Goal: Complete application form

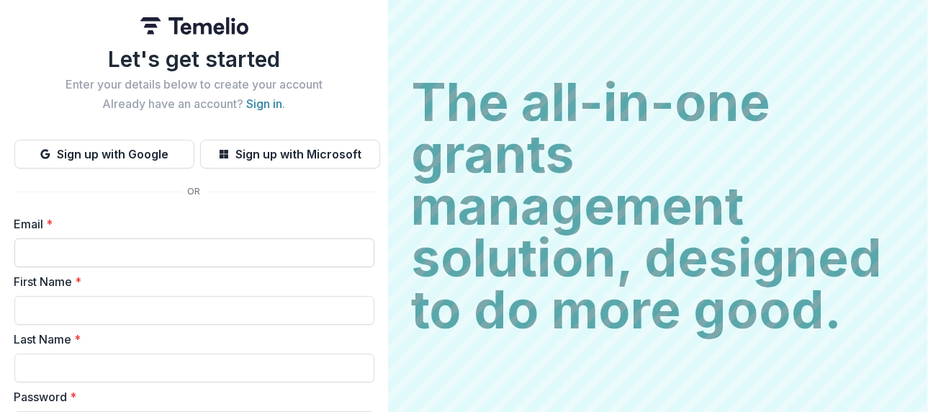
click at [334, 267] on input "Email *" at bounding box center [194, 252] width 360 height 29
type input "**********"
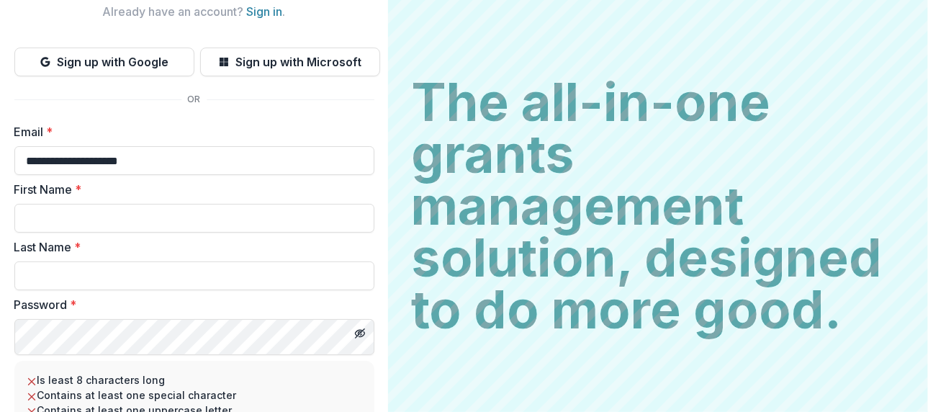
scroll to position [216, 0]
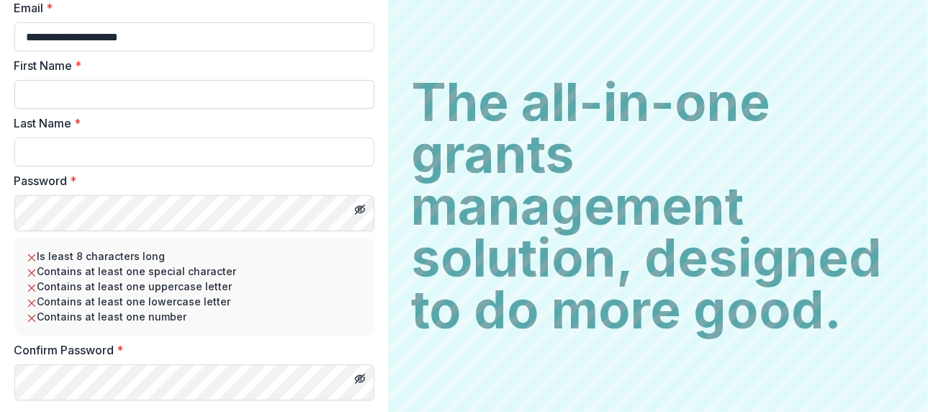
click at [310, 109] on input "First Name *" at bounding box center [194, 94] width 360 height 29
type input "***"
type input "******"
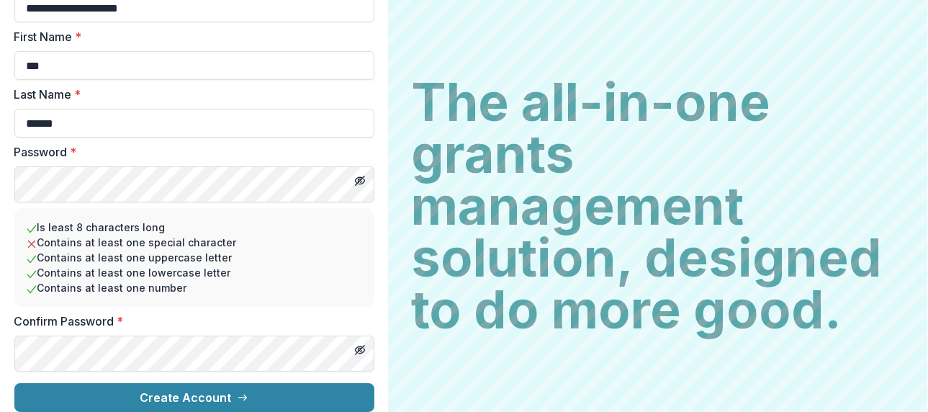
scroll to position [45, 0]
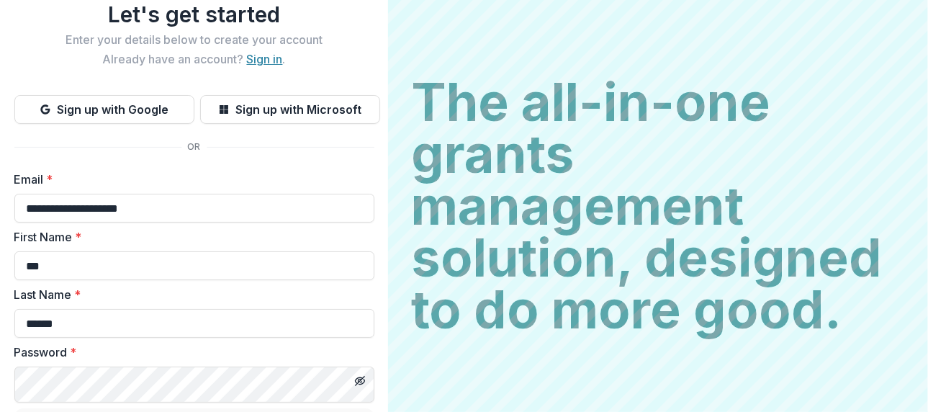
click at [283, 66] on link "Sign in" at bounding box center [265, 59] width 36 height 14
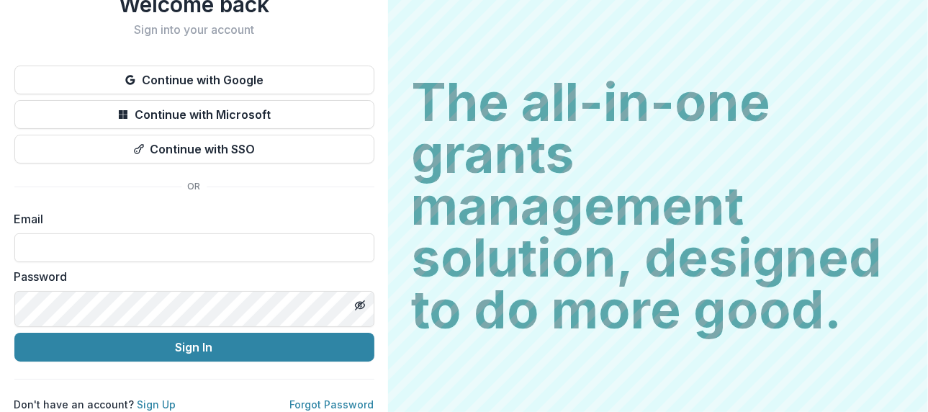
scroll to position [117, 0]
click at [304, 259] on input at bounding box center [194, 247] width 360 height 29
type input "**********"
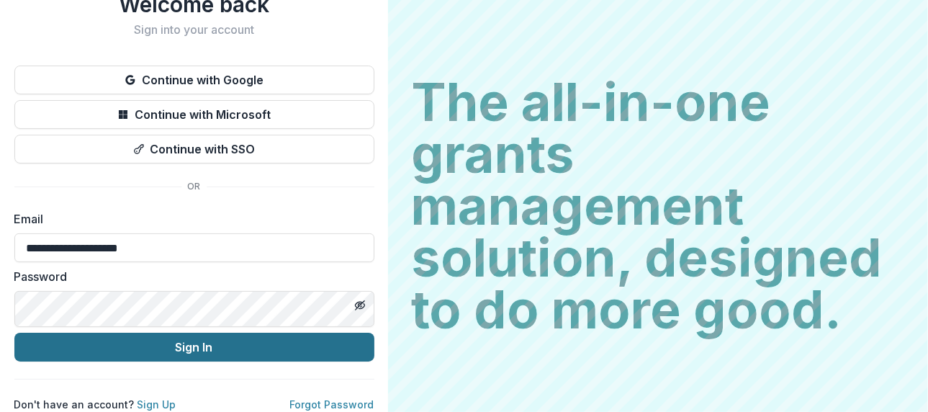
click at [374, 361] on button "Sign In" at bounding box center [194, 347] width 360 height 29
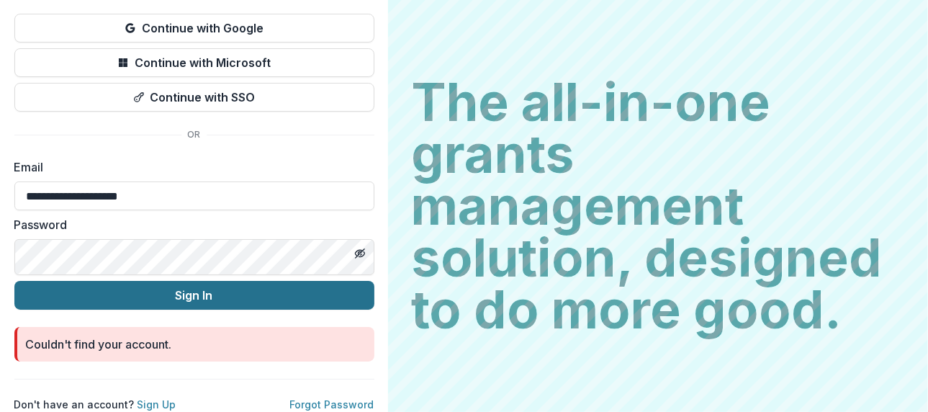
click at [374, 310] on button "Sign In" at bounding box center [194, 295] width 360 height 29
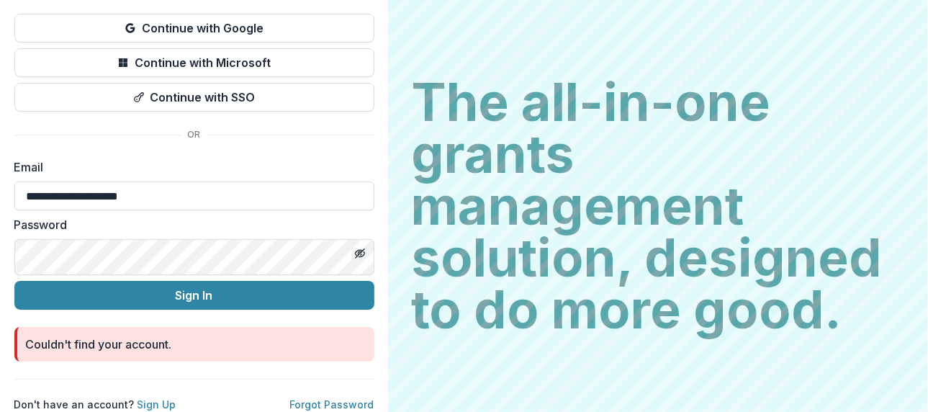
scroll to position [240, 0]
click at [361, 254] on icon "Toggle password visibility" at bounding box center [360, 254] width 1 height 1
click at [176, 398] on link "Sign Up" at bounding box center [157, 404] width 39 height 12
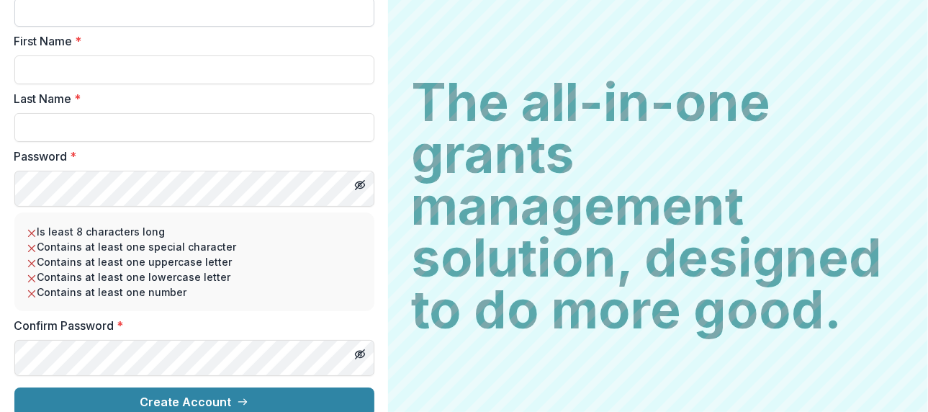
click at [337, 27] on input "Email *" at bounding box center [194, 12] width 360 height 29
type input "**********"
click at [335, 84] on input "First Name *" at bounding box center [194, 69] width 360 height 29
type input "***"
type input "******"
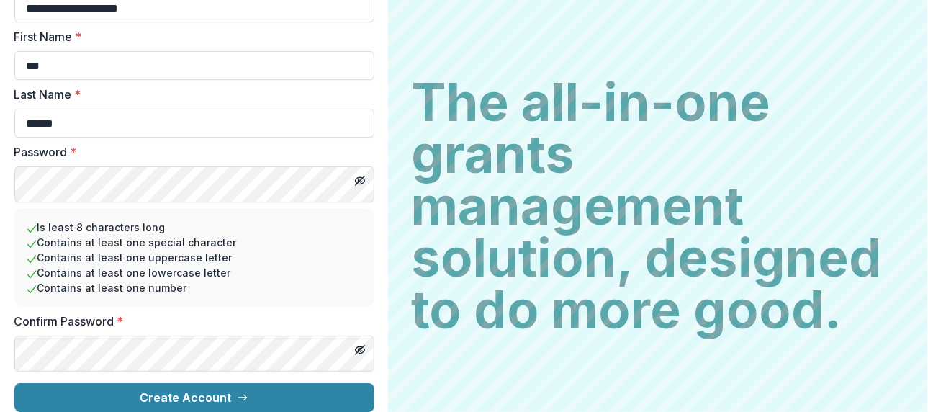
scroll to position [405, 0]
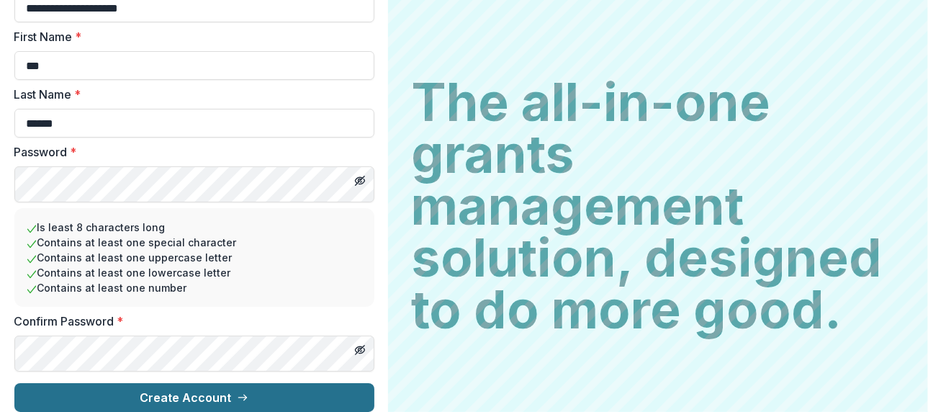
click at [374, 383] on button "Create Account" at bounding box center [194, 397] width 360 height 29
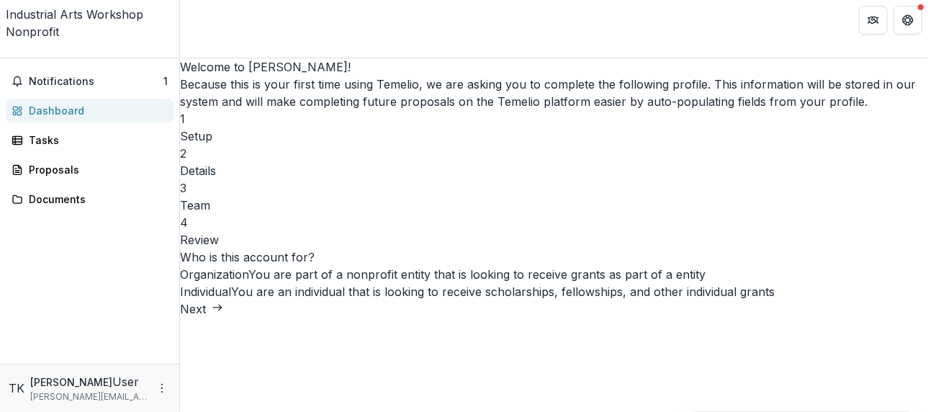
scroll to position [216, 0]
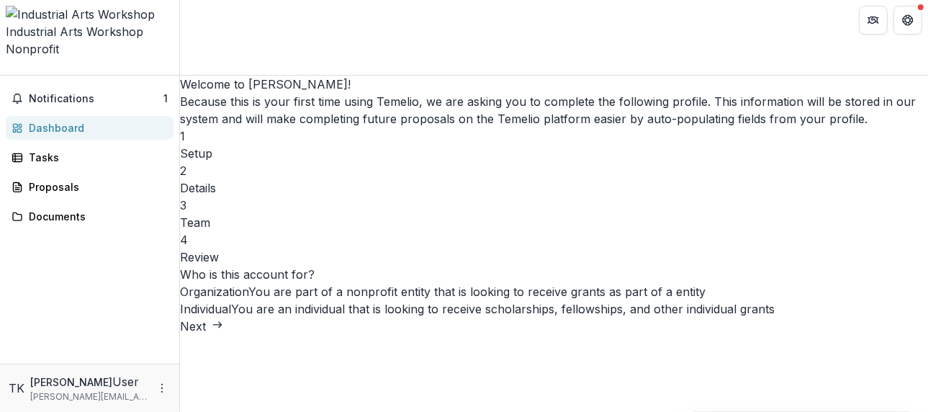
click at [223, 335] on button "Next" at bounding box center [201, 325] width 43 height 17
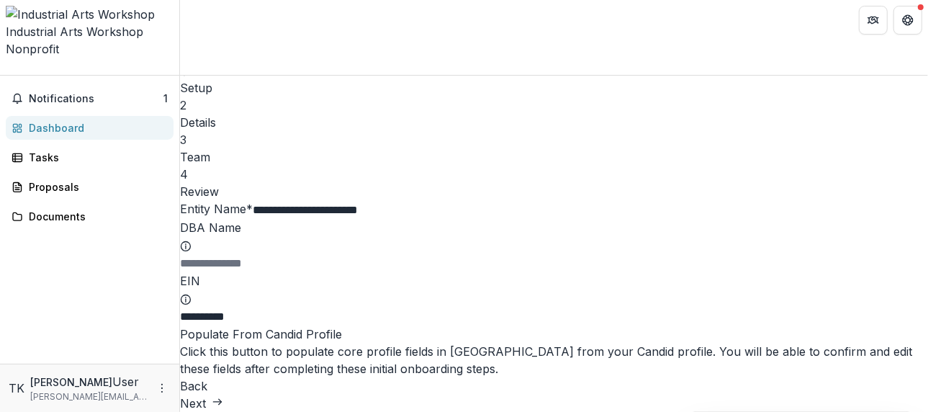
scroll to position [288, 0]
click at [295, 255] on input "DBA Name" at bounding box center [237, 263] width 115 height 17
click at [530, 325] on div "Populate From Candid Profile Click this button to populate core profile fields …" at bounding box center [554, 351] width 748 height 52
click at [295, 255] on input "***" at bounding box center [237, 263] width 115 height 17
type input "*"
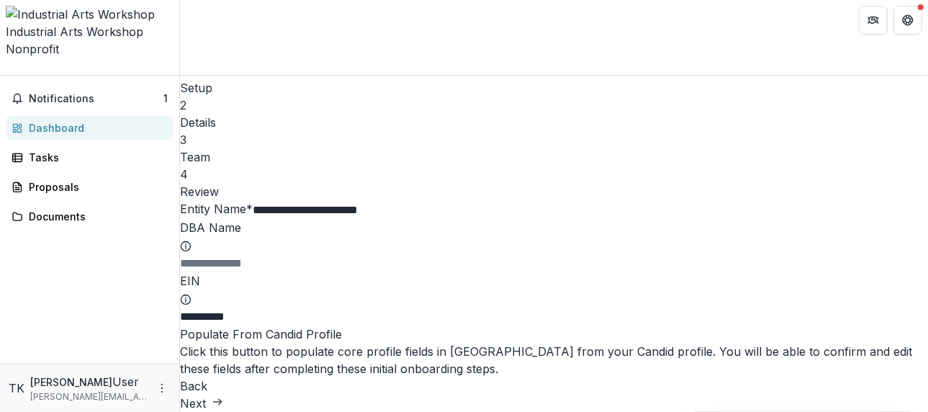
scroll to position [317, 0]
click at [342, 325] on button "Populate From Candid Profile" at bounding box center [261, 333] width 162 height 17
type input "**********"
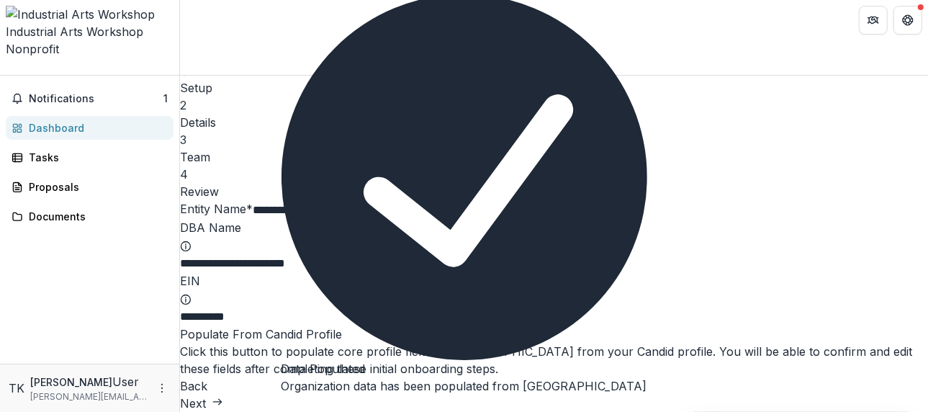
click at [298, 407] on icon "Close" at bounding box center [289, 415] width 17 height 17
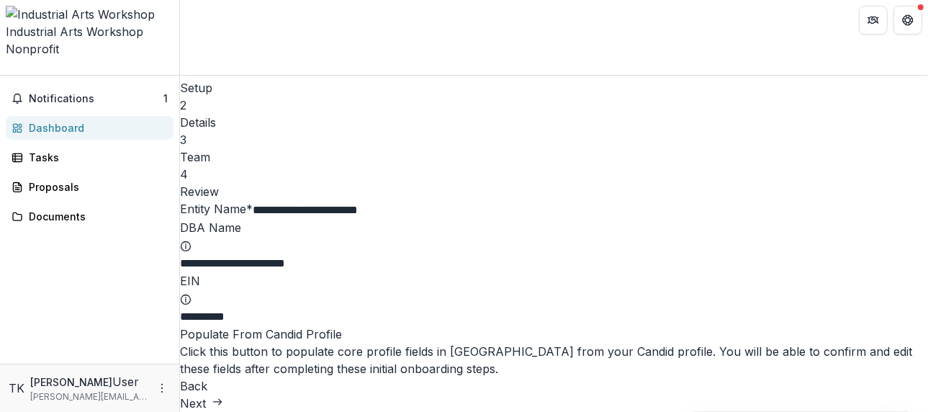
click at [223, 395] on button "Next" at bounding box center [201, 403] width 43 height 17
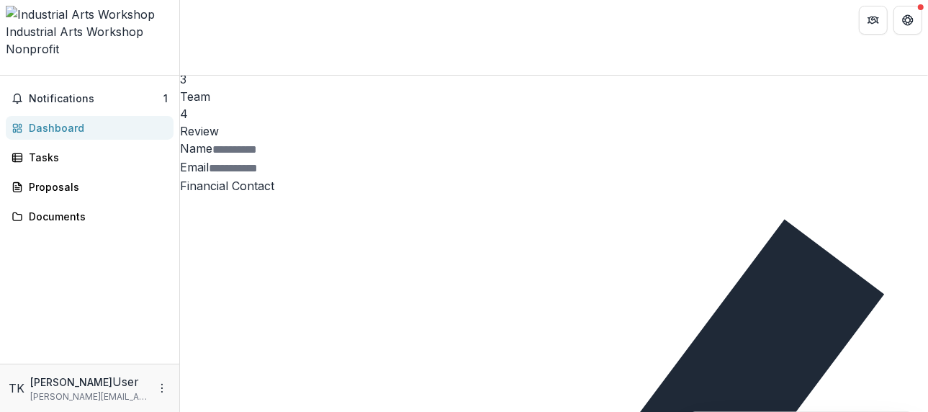
click at [328, 158] on input "Name" at bounding box center [269, 149] width 115 height 17
type input "**********"
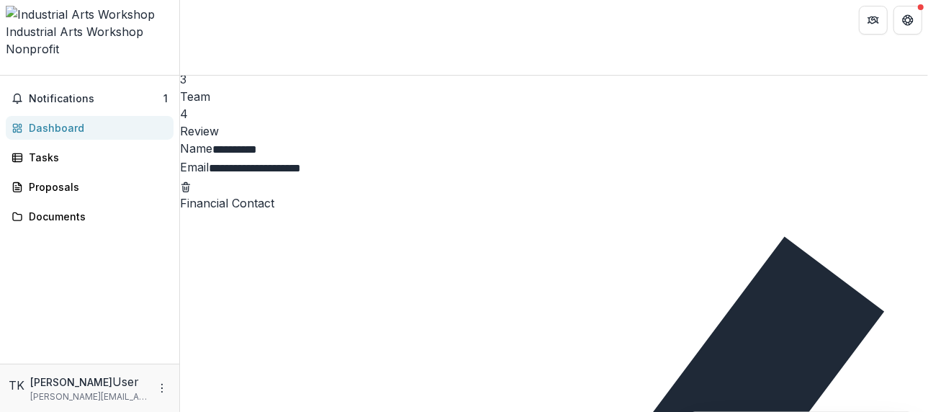
type input "**********"
drag, startPoint x: 513, startPoint y: 325, endPoint x: 381, endPoint y: 341, distance: 132.8
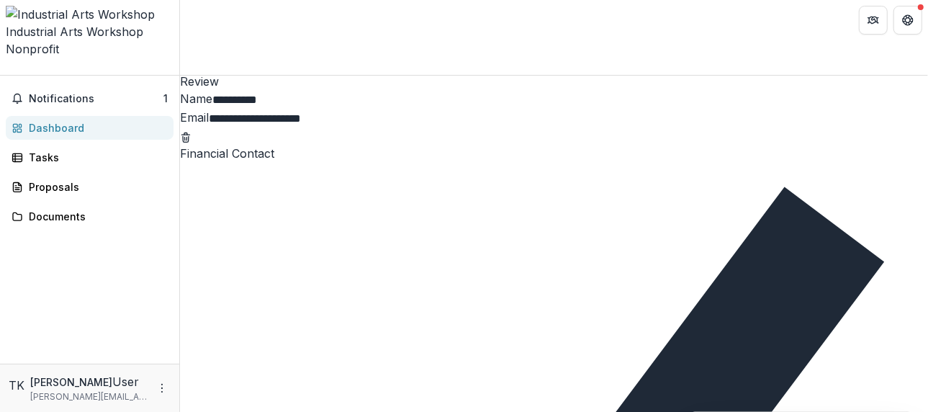
scroll to position [236, 0]
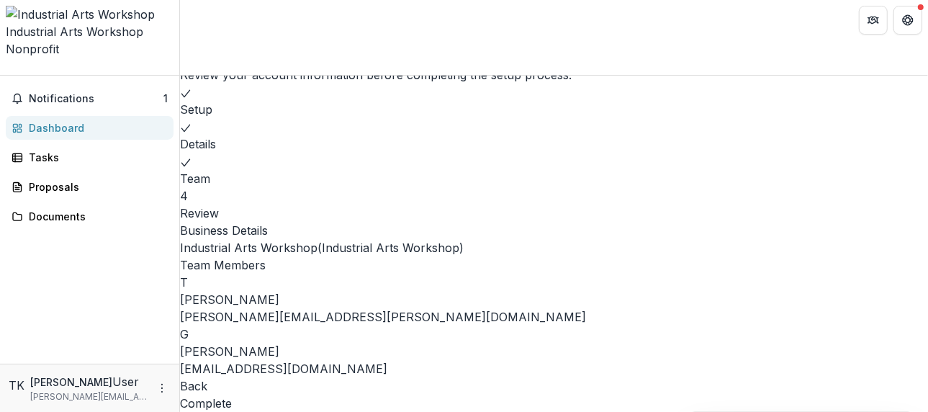
scroll to position [239, 0]
click at [232, 395] on button "Complete" at bounding box center [206, 403] width 52 height 17
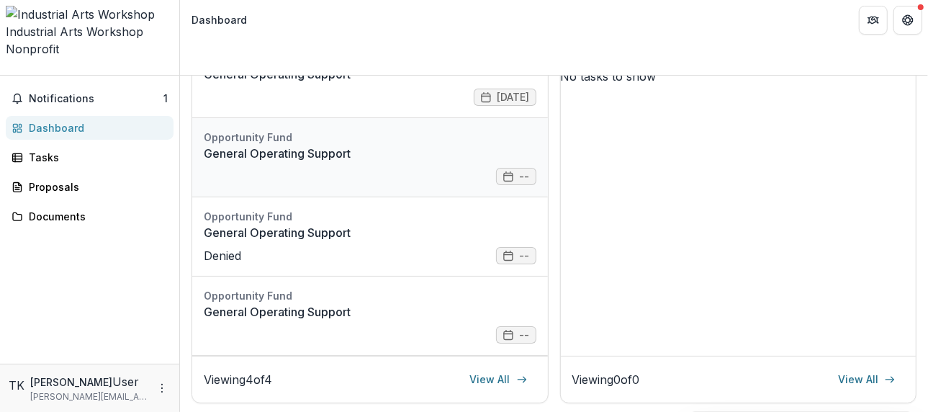
scroll to position [0, 0]
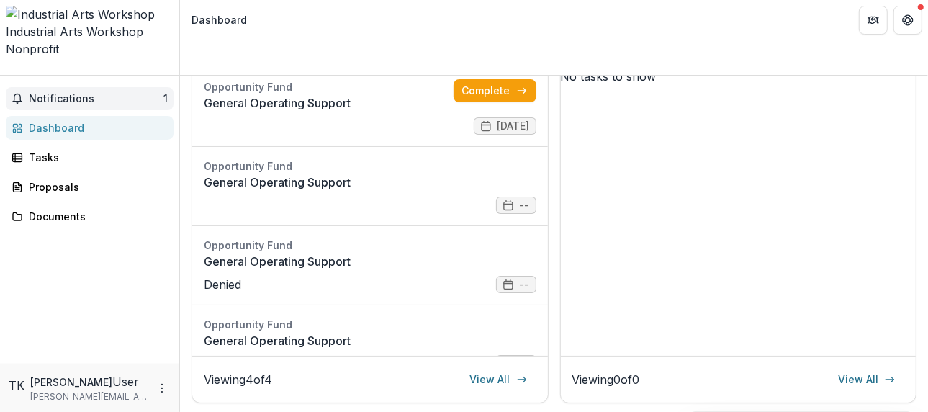
click at [163, 92] on span "1" at bounding box center [165, 98] width 4 height 12
click at [454, 112] on link "General Operating Support" at bounding box center [329, 102] width 250 height 17
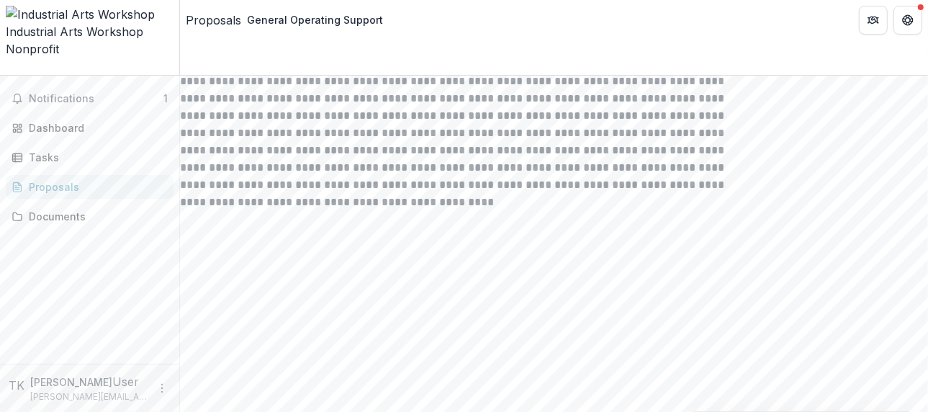
scroll to position [4415, 0]
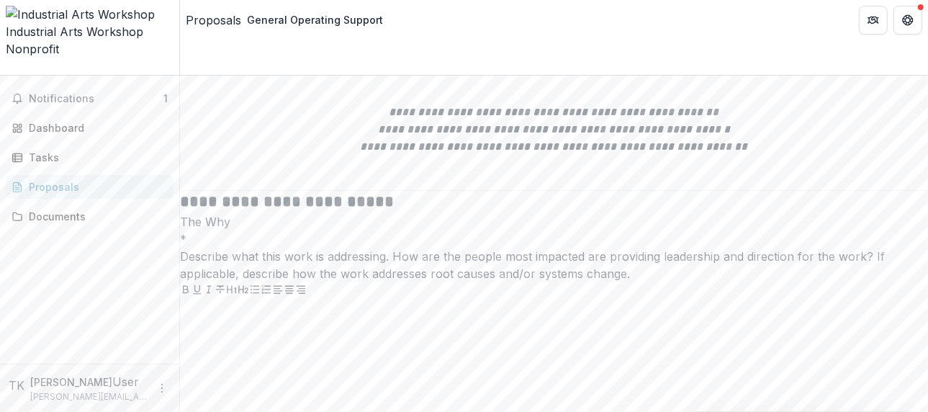
scroll to position [5927, 0]
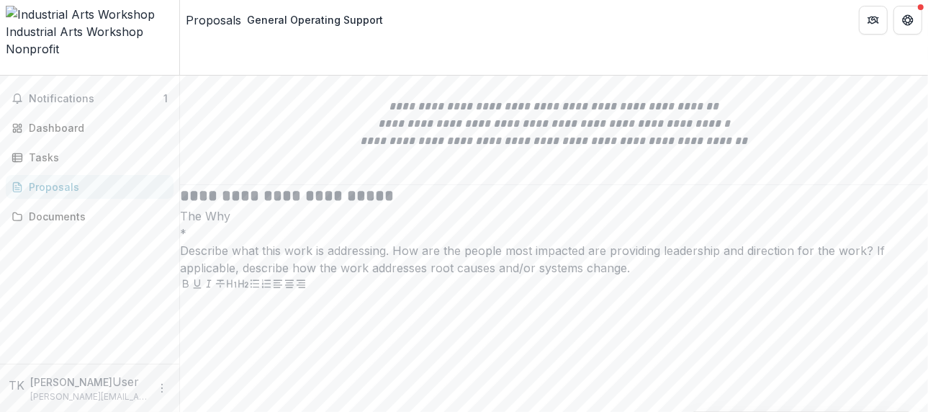
drag, startPoint x: 370, startPoint y: 233, endPoint x: 389, endPoint y: 190, distance: 46.4
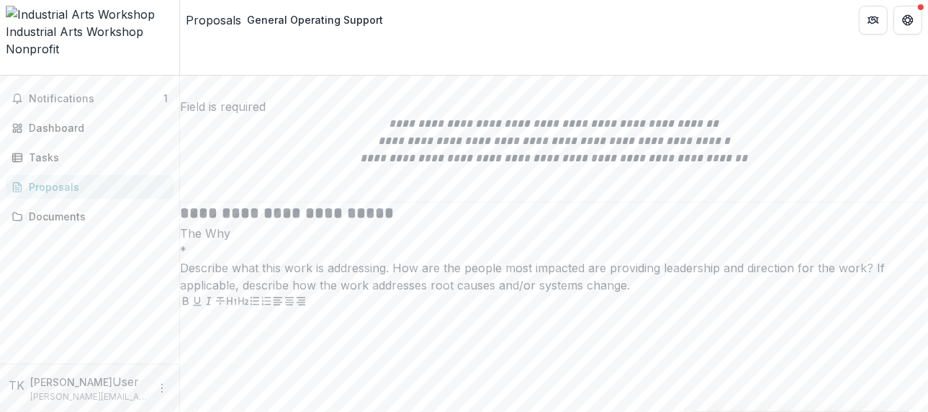
scroll to position [5945, 0]
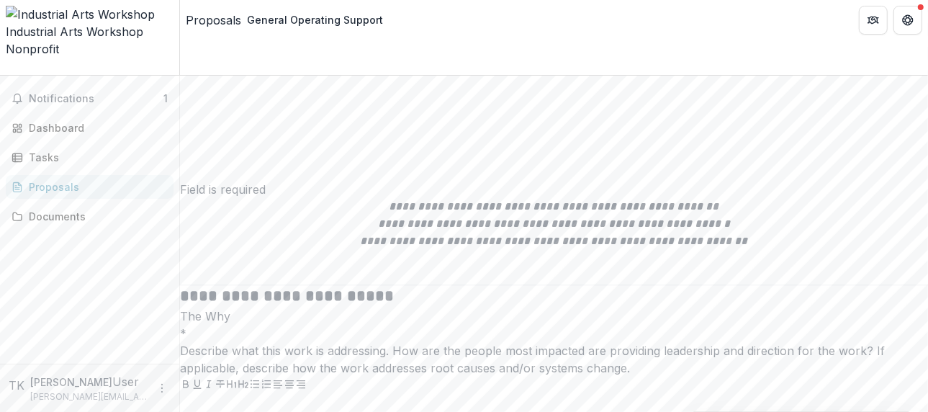
scroll to position [5801, 0]
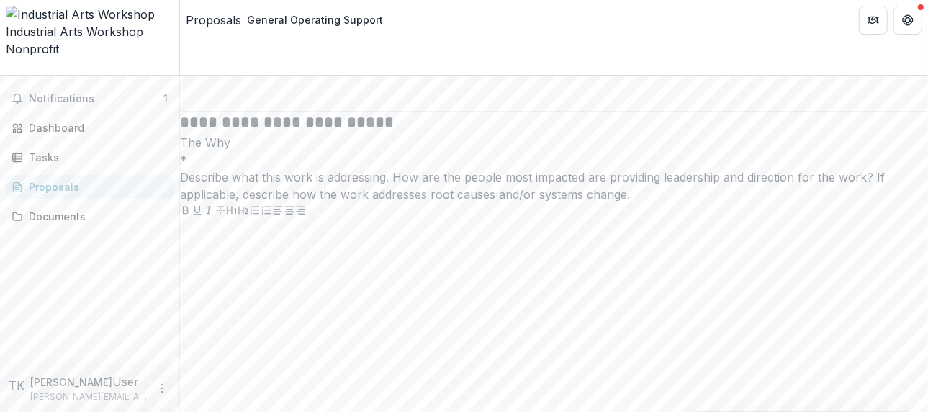
scroll to position [181, 0]
type textarea "**********"
type input "**"
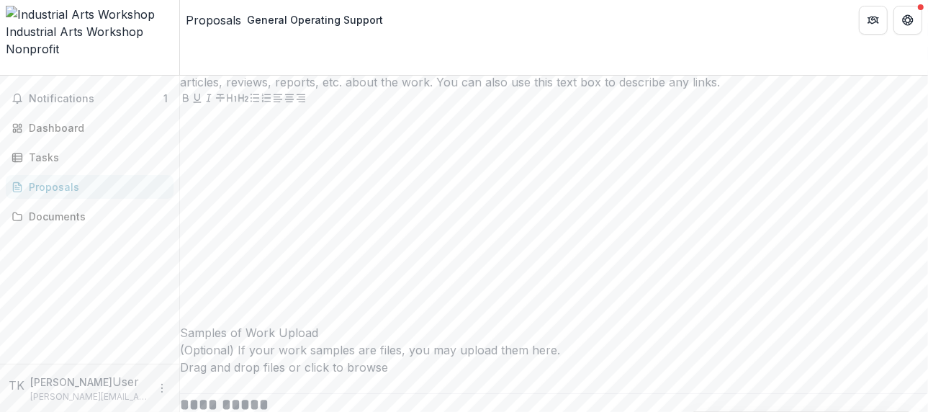
scroll to position [6449, 0]
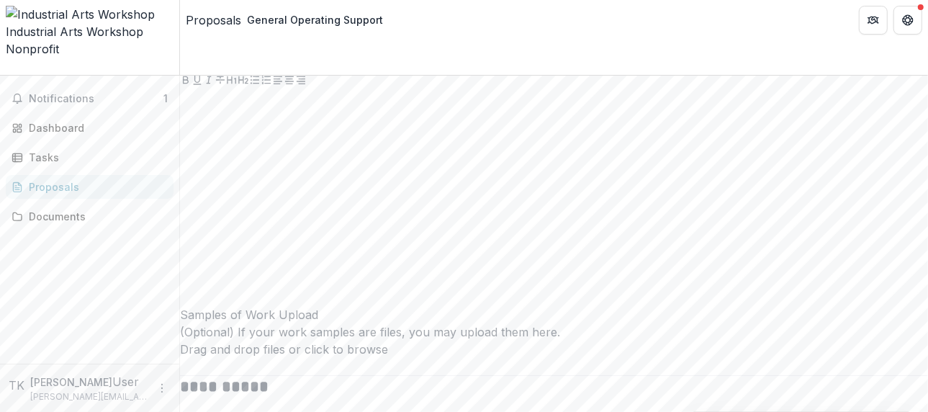
type input "**********"
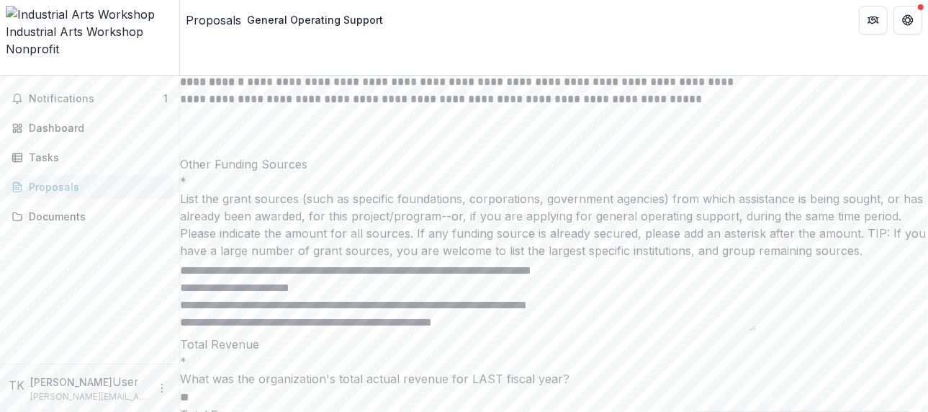
scroll to position [6809, 0]
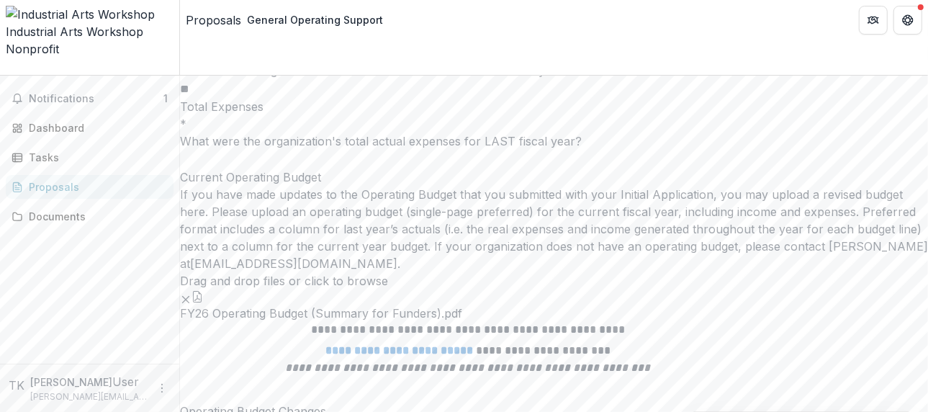
scroll to position [7097, 0]
type textarea "**********"
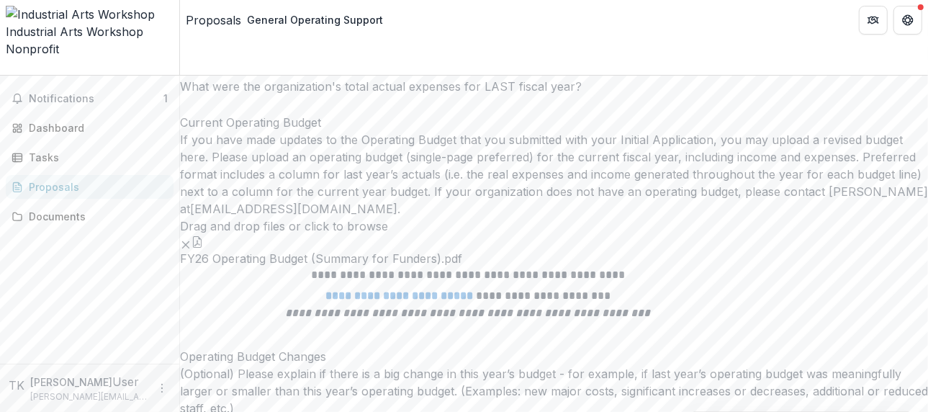
scroll to position [7169, 0]
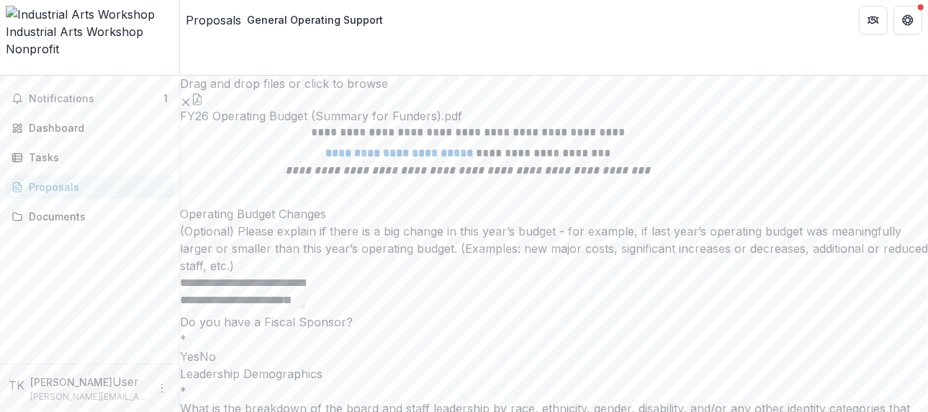
scroll to position [7224, 0]
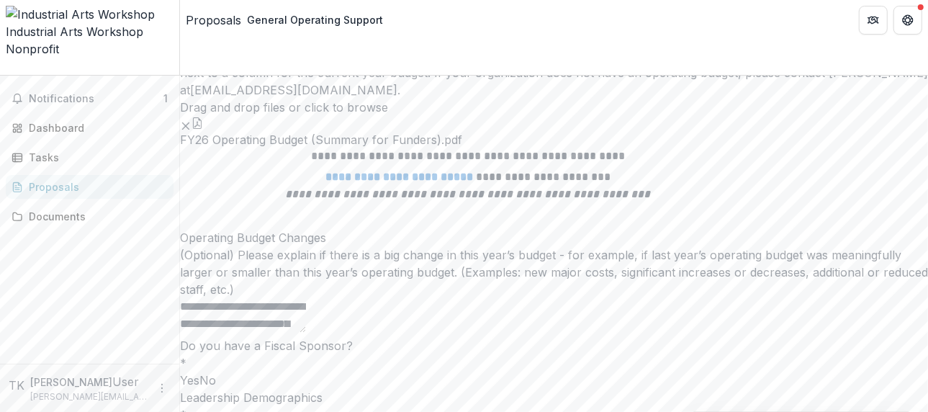
scroll to position [7277, 0]
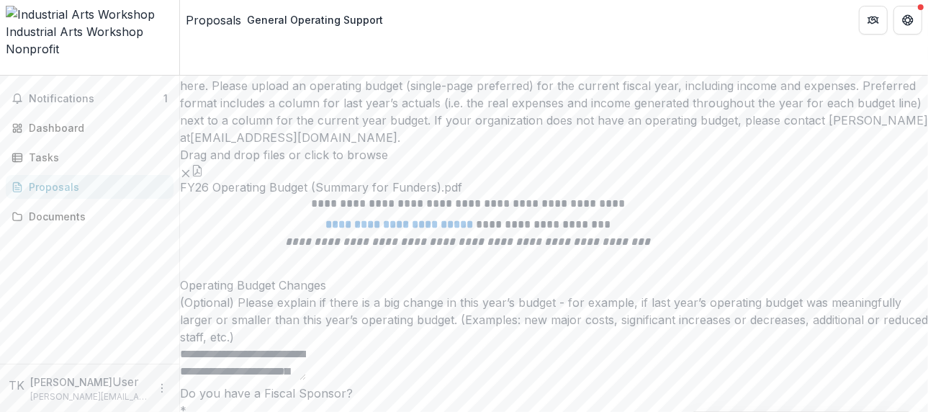
scroll to position [7205, 0]
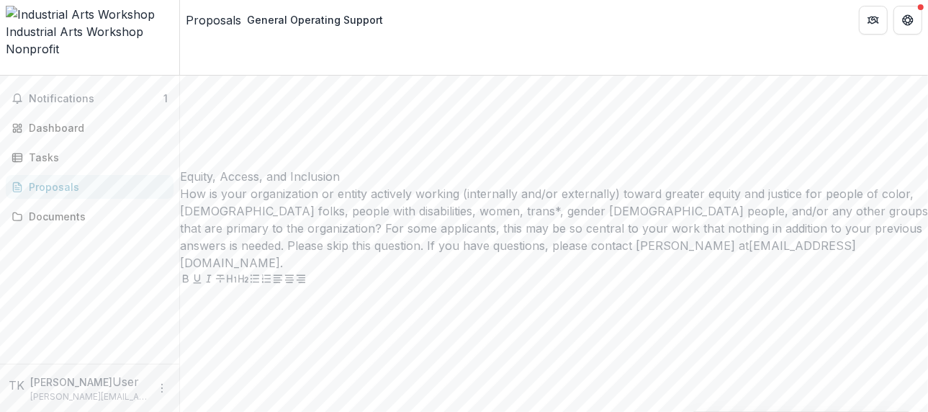
scroll to position [7853, 0]
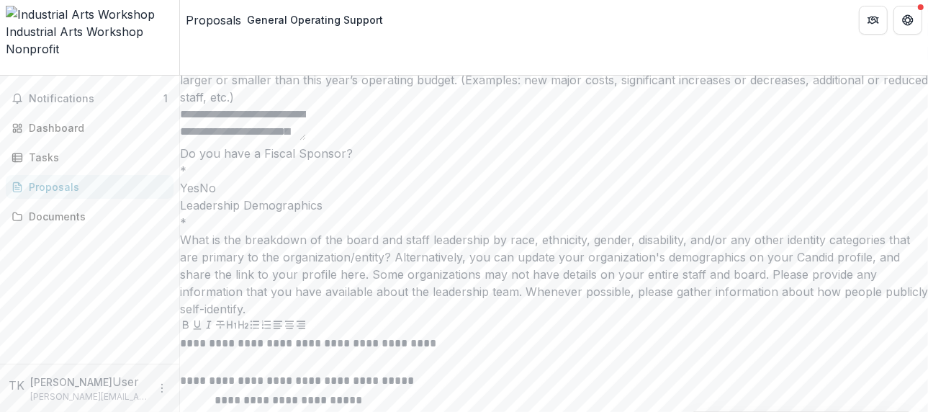
scroll to position [7349, 0]
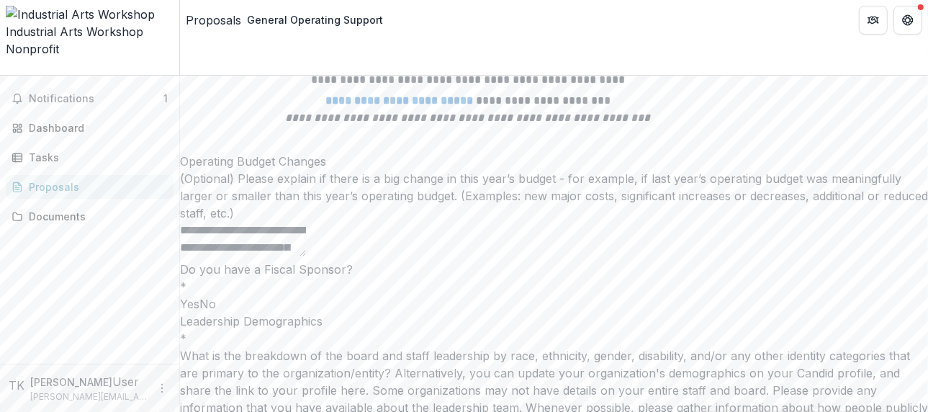
drag, startPoint x: 326, startPoint y: 179, endPoint x: 317, endPoint y: 180, distance: 9.4
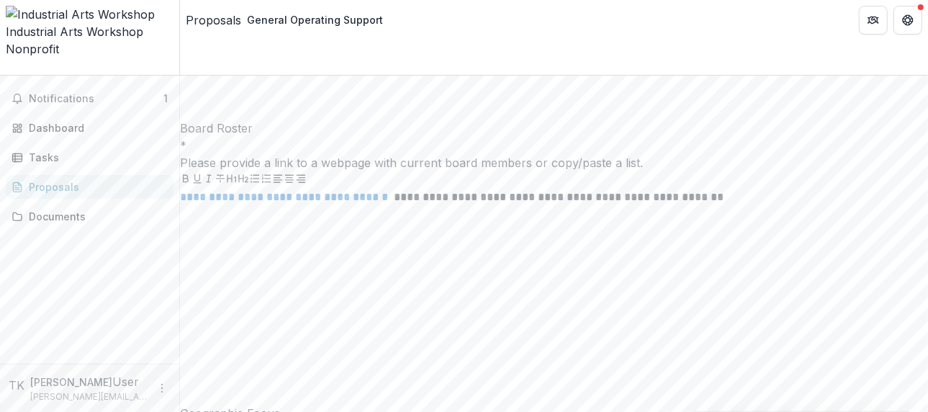
scroll to position [8285, 0]
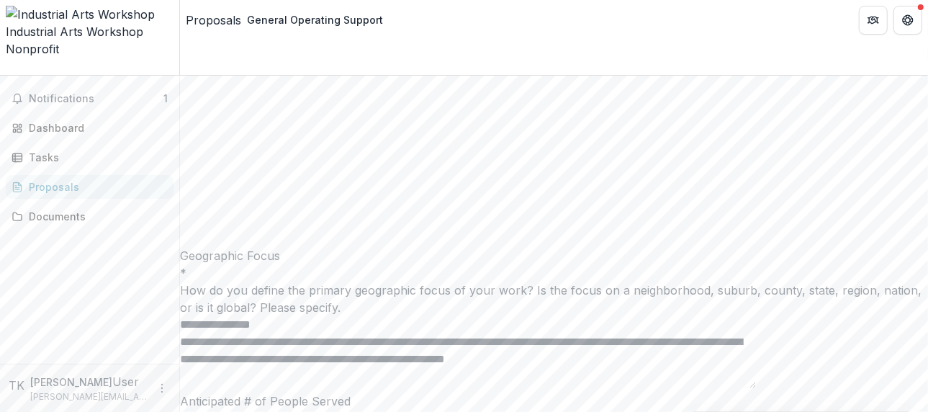
scroll to position [8429, 0]
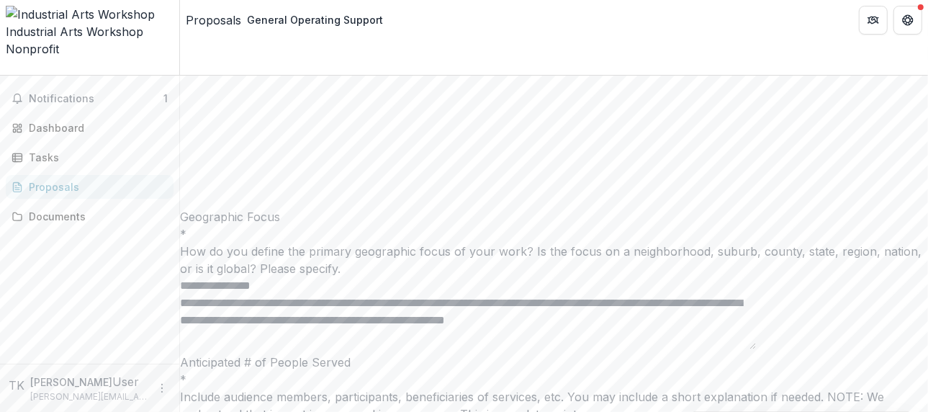
type textarea "**********"
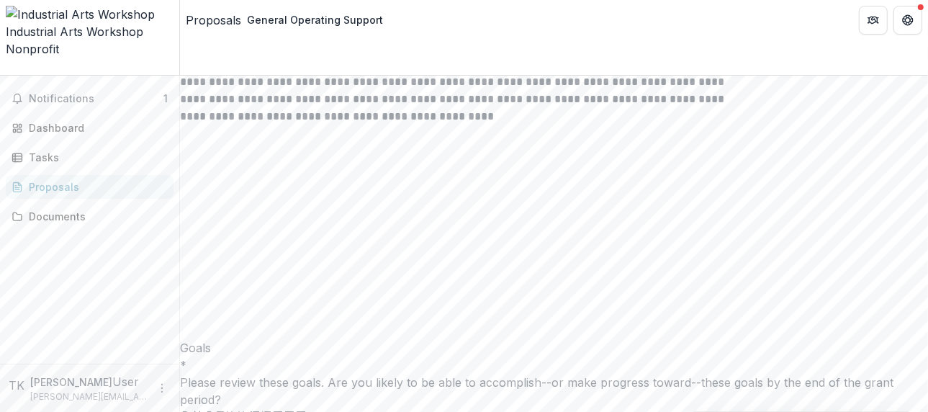
scroll to position [4264, 0]
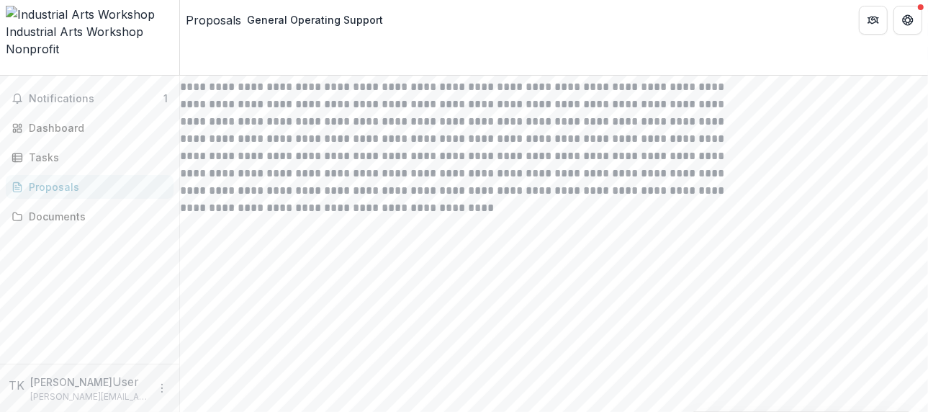
type textarea "**********"
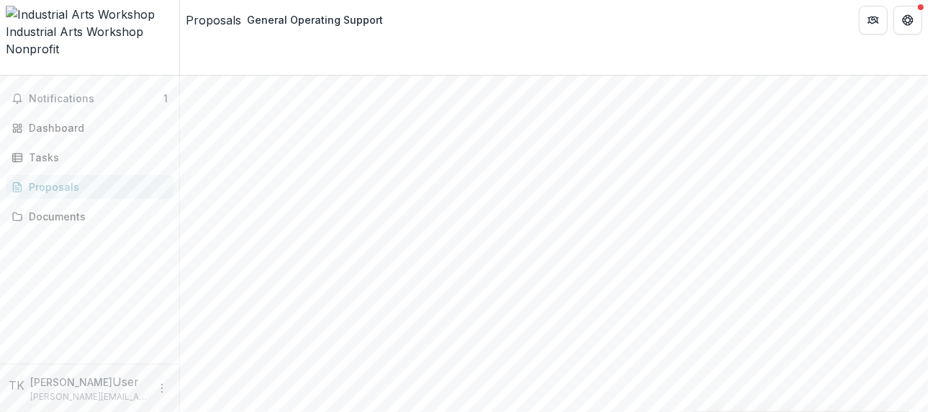
scroll to position [1672, 0]
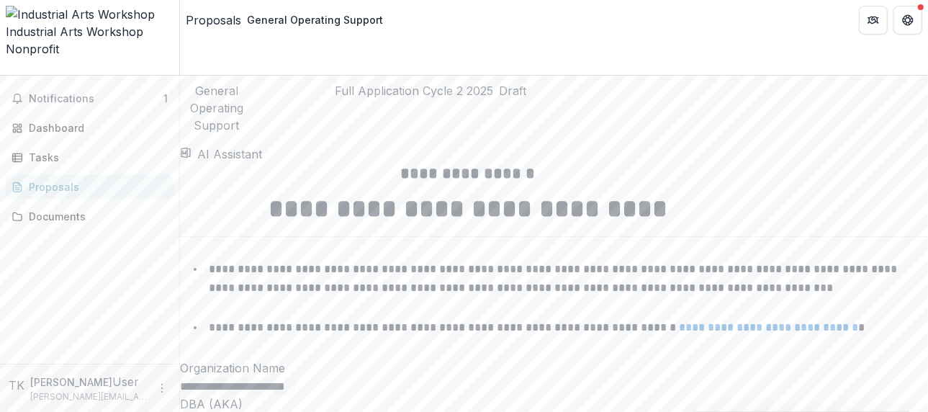
scroll to position [2320, 0]
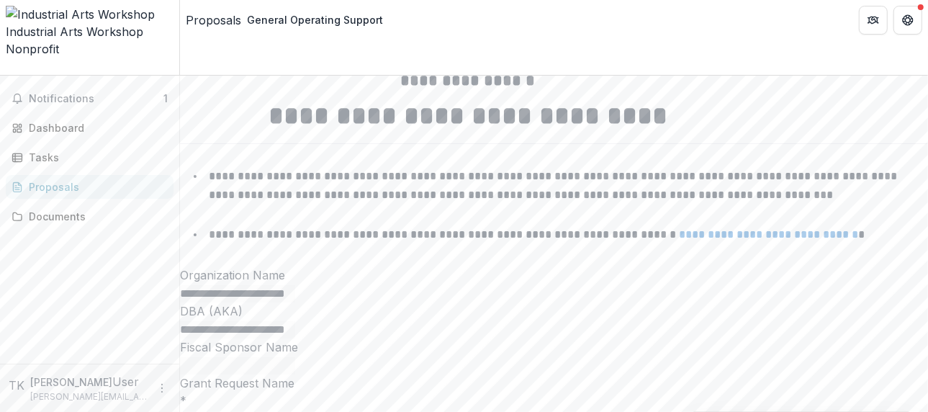
scroll to position [2464, 0]
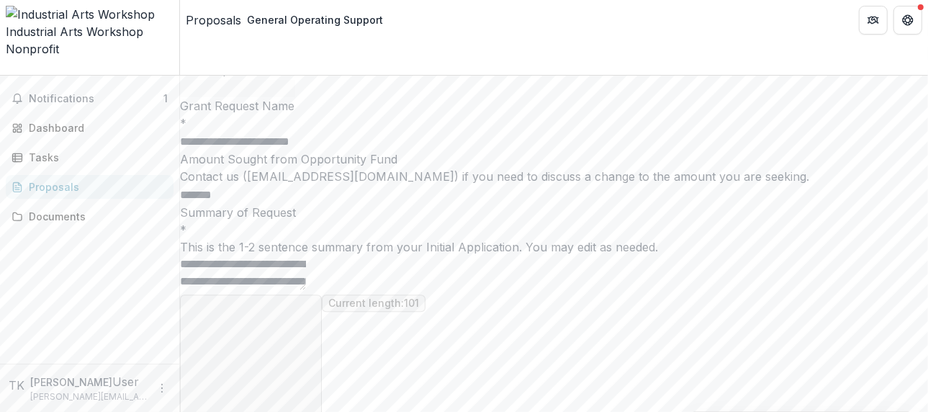
scroll to position [2680, 0]
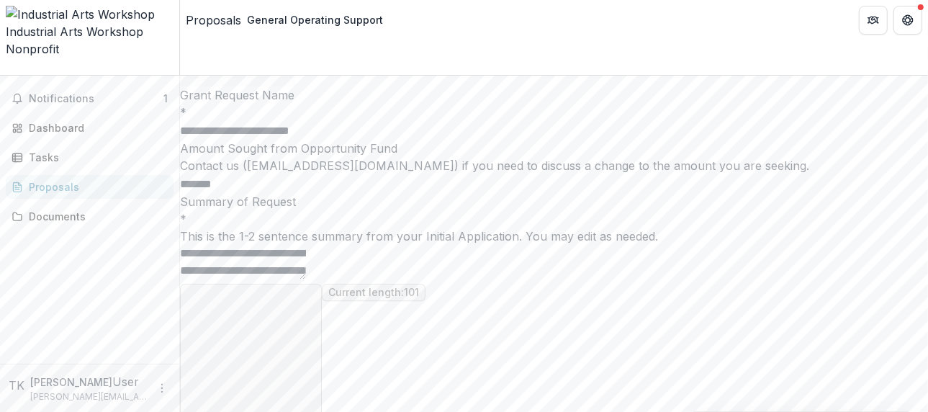
drag, startPoint x: 632, startPoint y: 291, endPoint x: 523, endPoint y: 325, distance: 114.8
drag, startPoint x: 553, startPoint y: 331, endPoint x: 623, endPoint y: 253, distance: 104.5
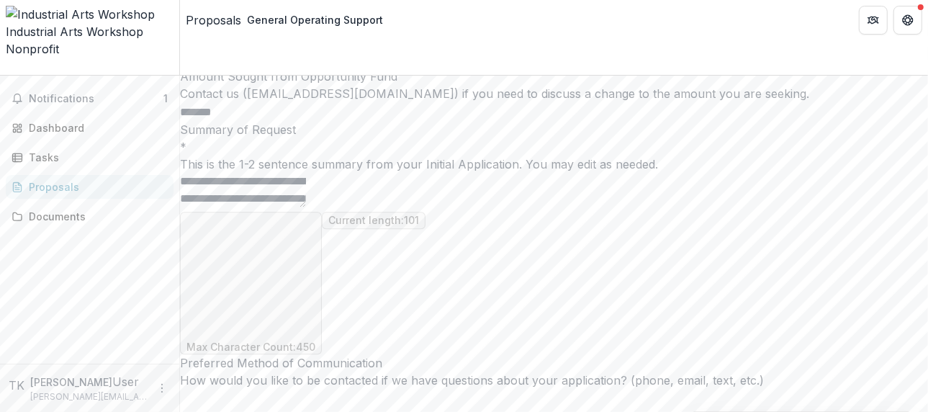
scroll to position [2824, 0]
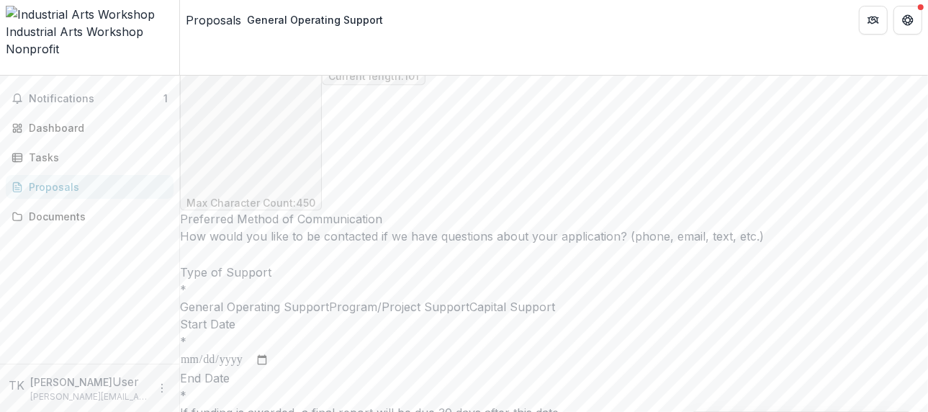
scroll to position [2968, 0]
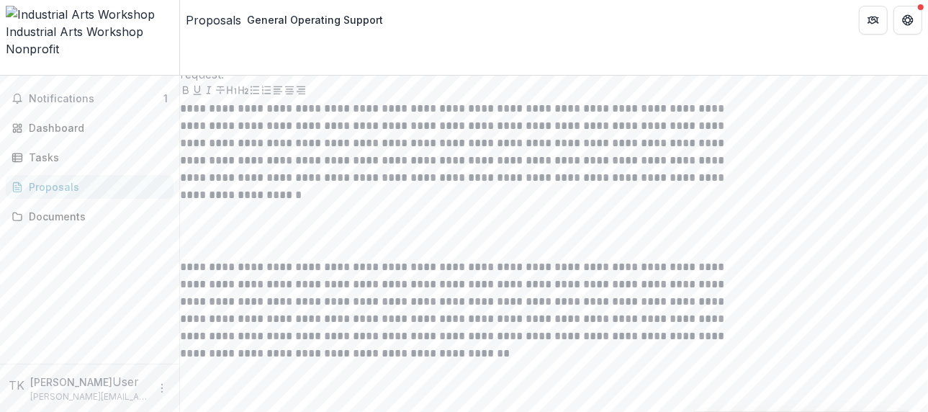
scroll to position [3328, 0]
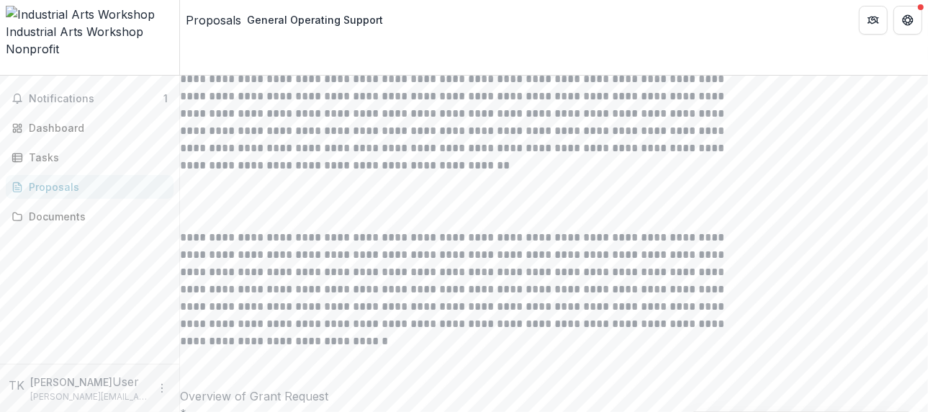
scroll to position [3531, 0]
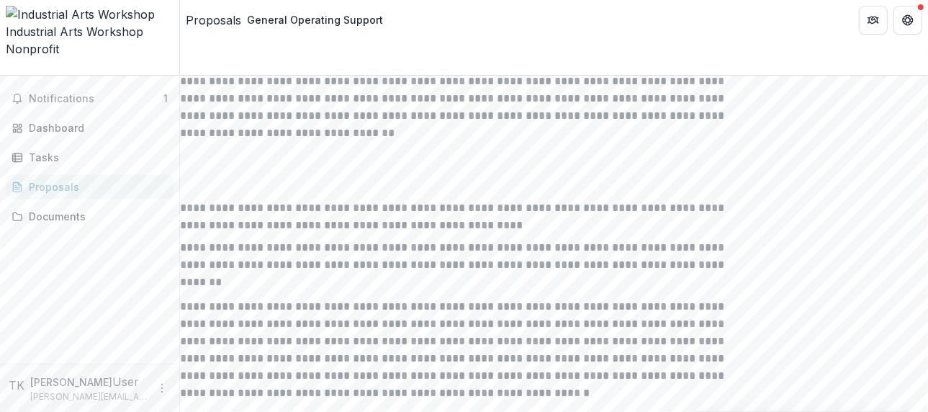
drag, startPoint x: 274, startPoint y: 220, endPoint x: 605, endPoint y: 238, distance: 330.9
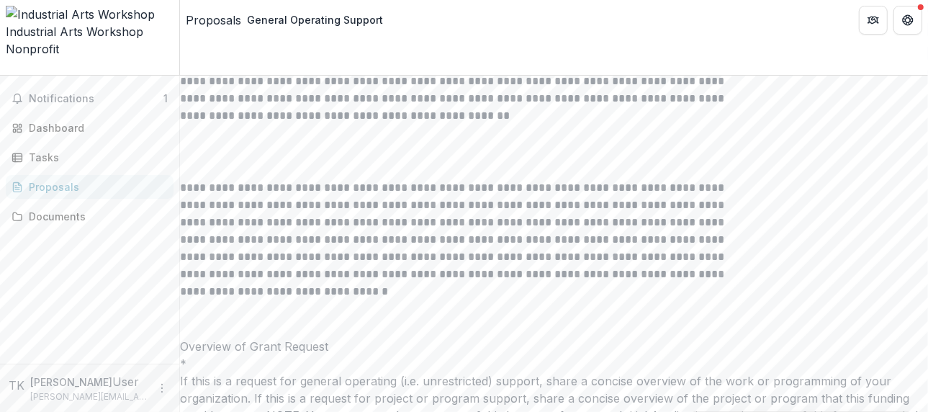
scroll to position [3504, 0]
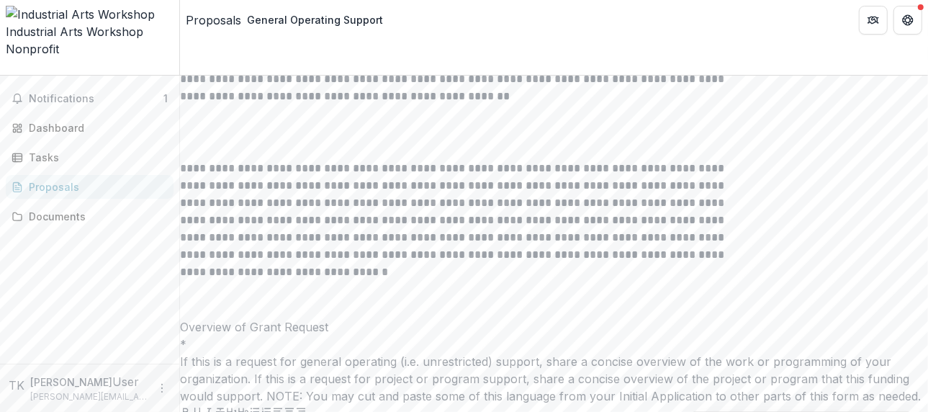
scroll to position [3648, 0]
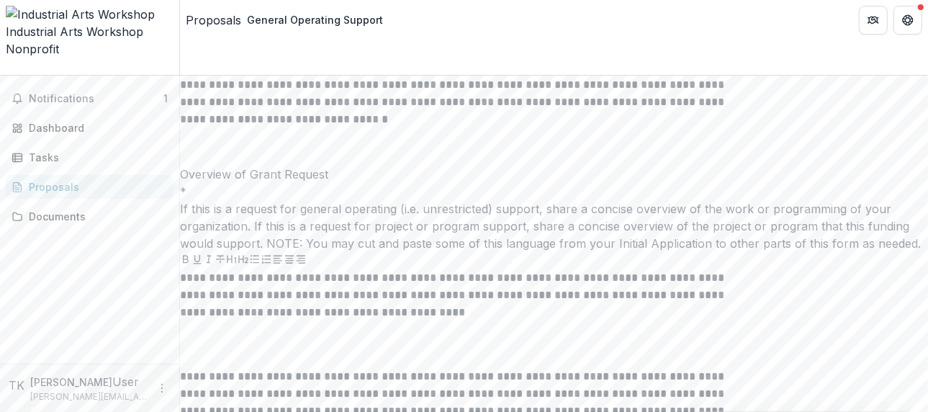
scroll to position [3792, 0]
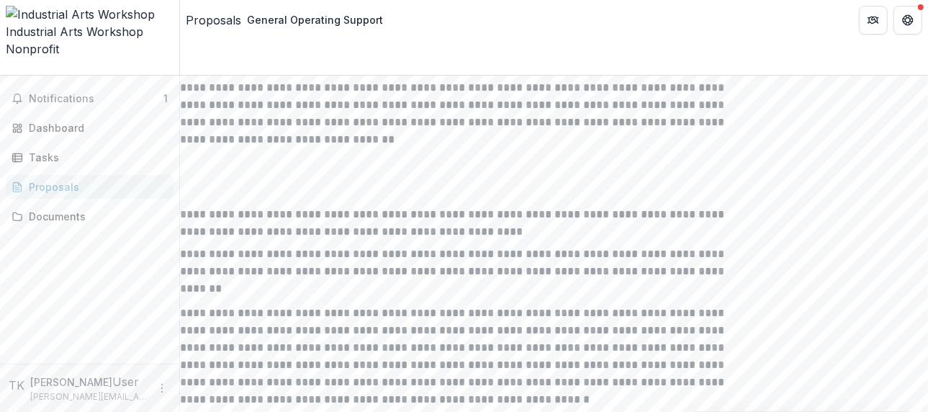
scroll to position [4080, 0]
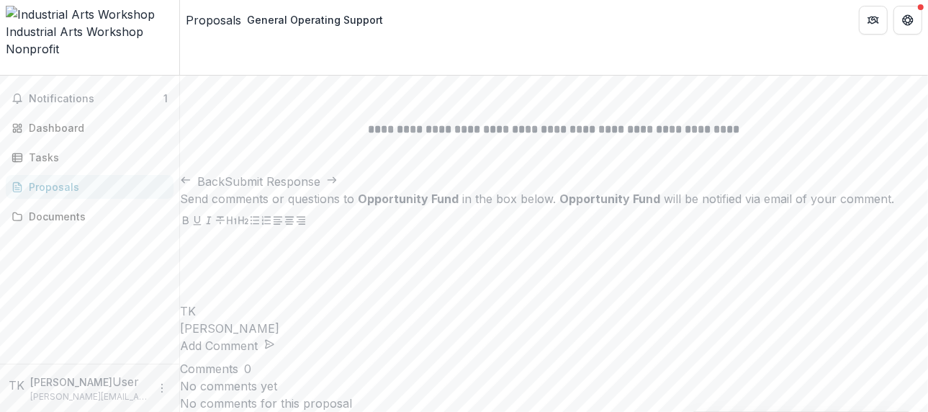
scroll to position [10877, 0]
click at [904, 22] on icon "Get Help" at bounding box center [908, 20] width 12 height 12
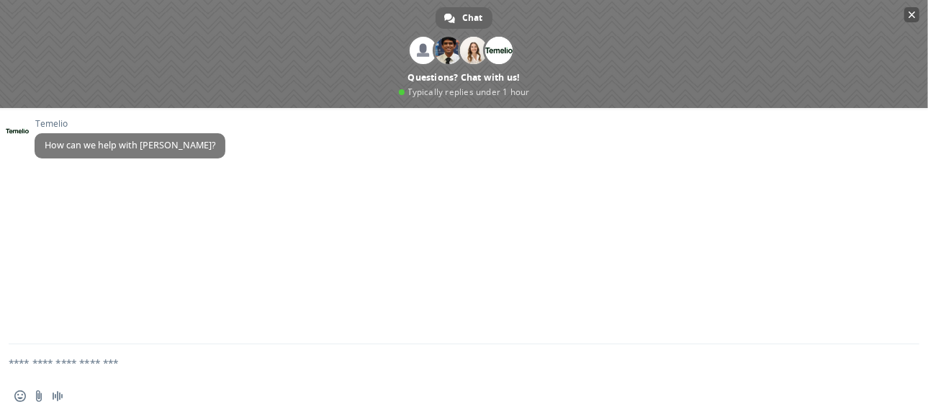
scroll to position [1042, 0]
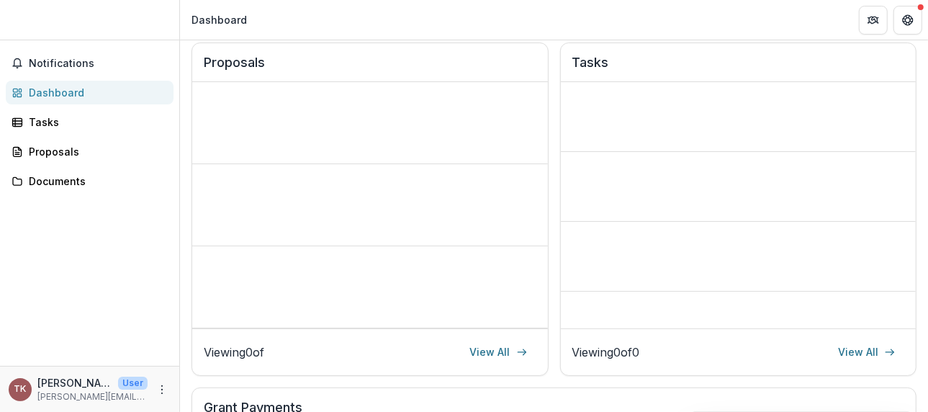
scroll to position [216, 0]
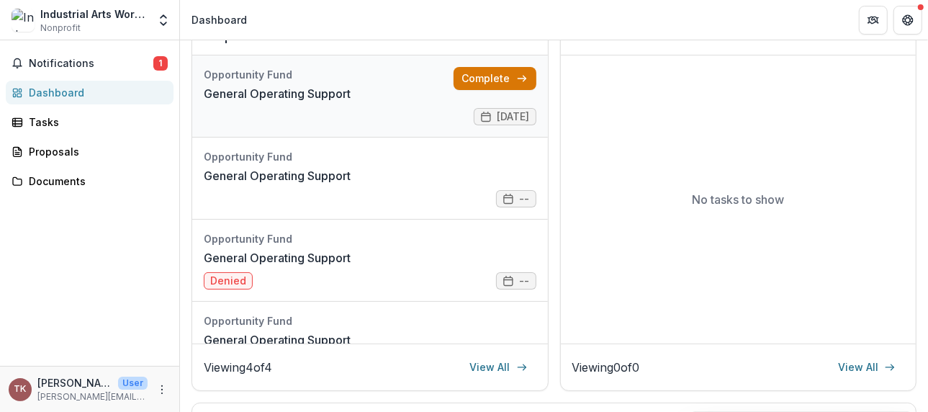
click at [536, 90] on link "Complete" at bounding box center [495, 78] width 83 height 23
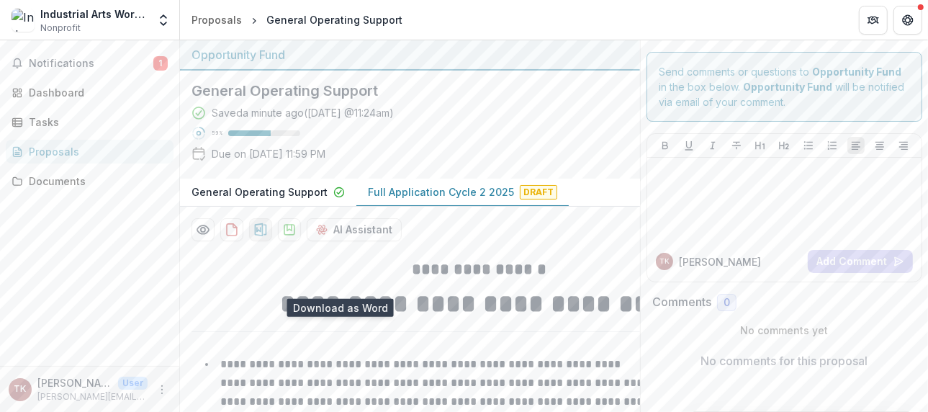
click at [267, 236] on icon "download-proposal" at bounding box center [261, 229] width 12 height 13
click at [160, 384] on icon "More" at bounding box center [162, 390] width 12 height 12
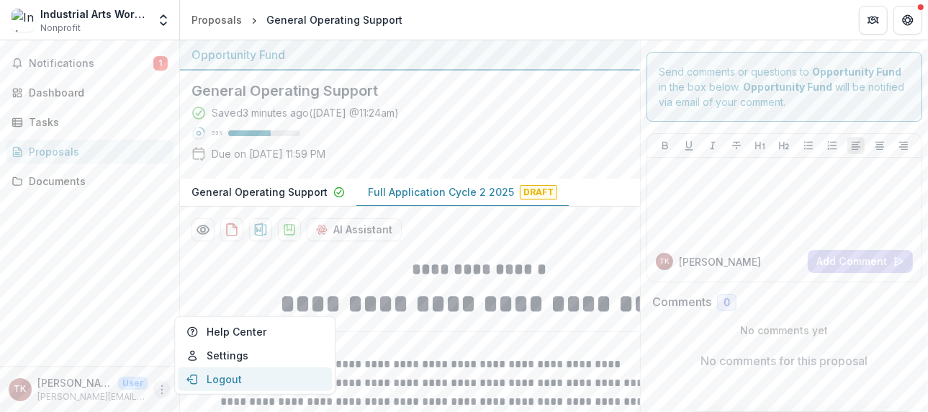
click at [248, 377] on button "Logout" at bounding box center [255, 379] width 154 height 24
